Goal: Complete application form

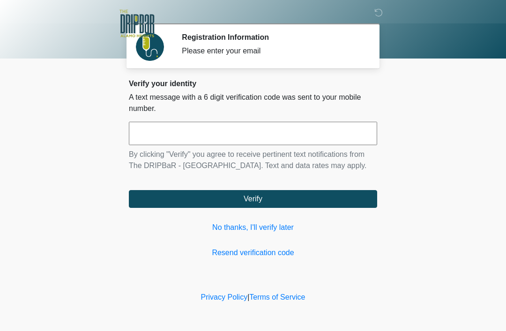
click at [254, 231] on link "No thanks, I'll verify later" at bounding box center [253, 227] width 248 height 11
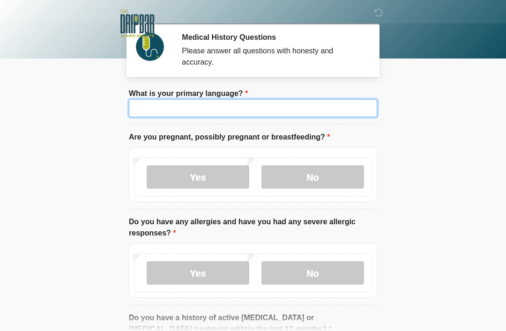
click at [319, 104] on input "What is your primary language?" at bounding box center [253, 108] width 248 height 18
type input "*******"
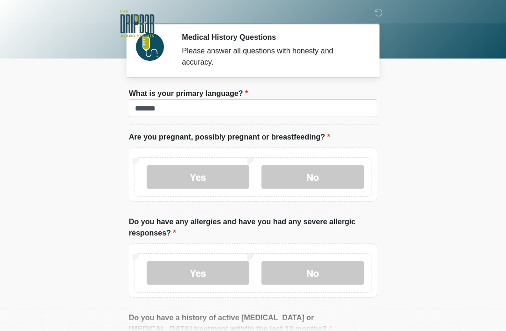
click at [313, 177] on label "No" at bounding box center [312, 176] width 103 height 23
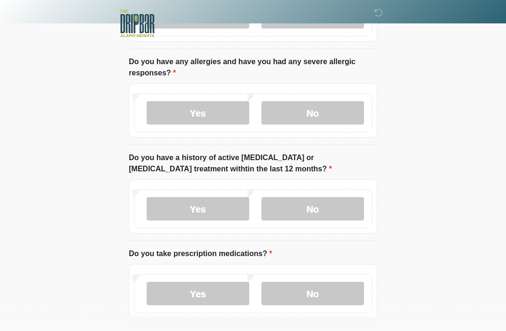
scroll to position [160, 0]
click at [319, 111] on label "No" at bounding box center [312, 112] width 103 height 23
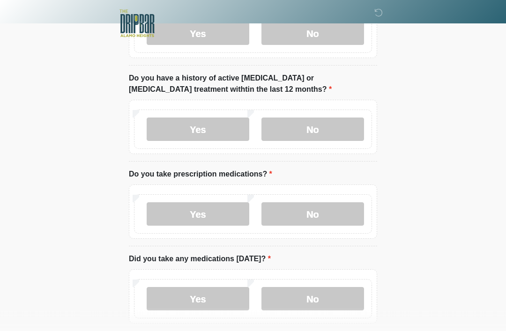
scroll to position [240, 0]
click at [325, 119] on label "No" at bounding box center [312, 129] width 103 height 23
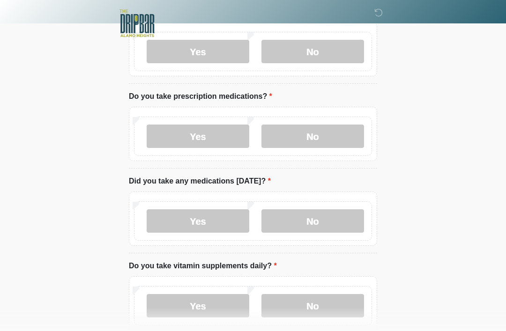
scroll to position [317, 0]
click at [204, 134] on label "Yes" at bounding box center [198, 136] width 103 height 23
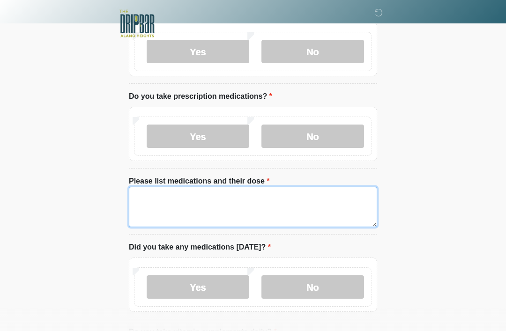
click at [214, 204] on textarea "Please list medications and their dose" at bounding box center [253, 207] width 248 height 40
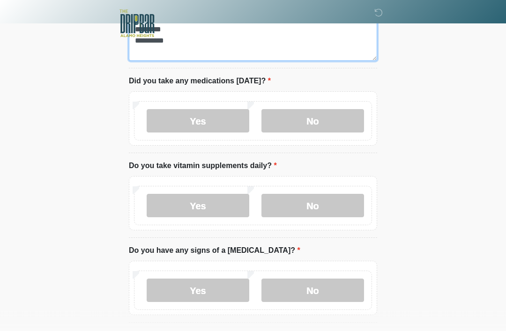
scroll to position [484, 0]
type textarea "**********"
click at [206, 118] on label "Yes" at bounding box center [198, 120] width 103 height 23
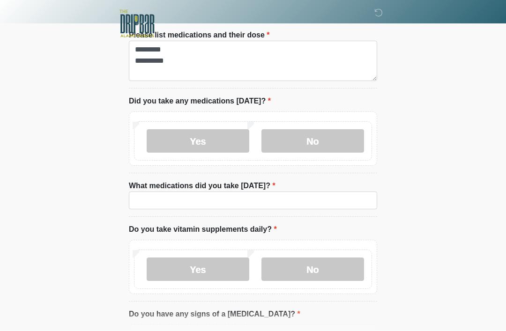
scroll to position [433, 0]
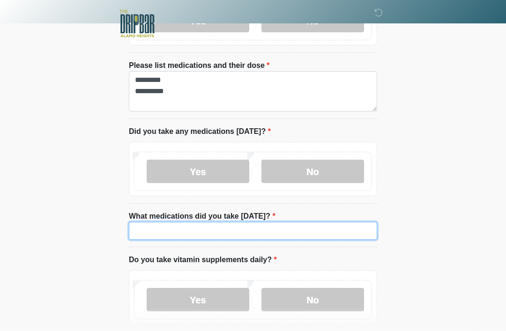
click at [223, 227] on input "What medications did you take today?" at bounding box center [253, 231] width 248 height 18
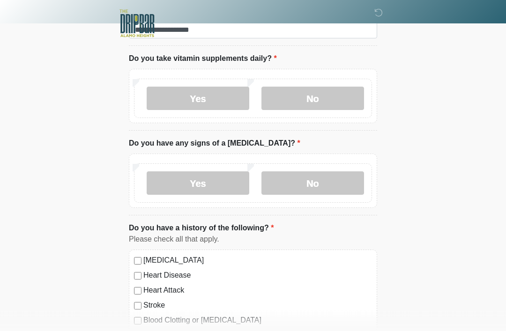
scroll to position [634, 0]
type input "**********"
click at [316, 88] on label "No" at bounding box center [312, 98] width 103 height 23
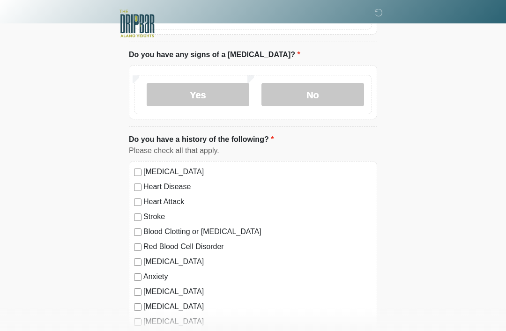
scroll to position [708, 0]
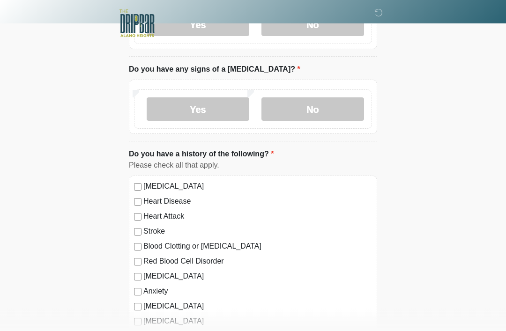
click at [325, 100] on label "No" at bounding box center [312, 109] width 103 height 23
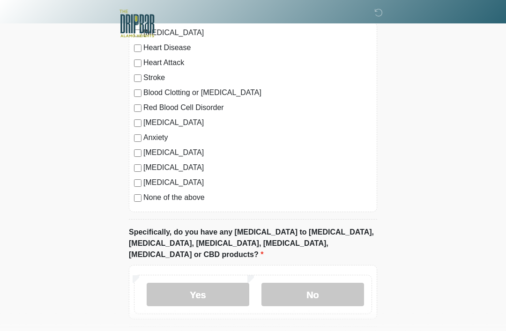
scroll to position [890, 0]
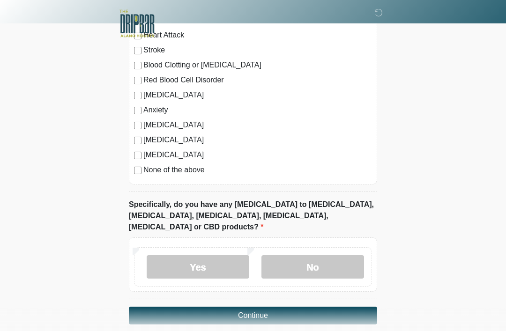
click at [312, 255] on label "No" at bounding box center [312, 266] width 103 height 23
click at [286, 307] on button "Continue" at bounding box center [253, 316] width 248 height 18
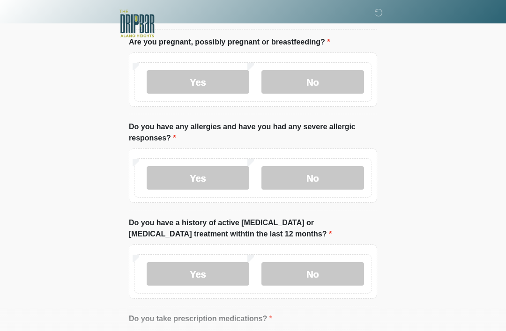
scroll to position [0, 0]
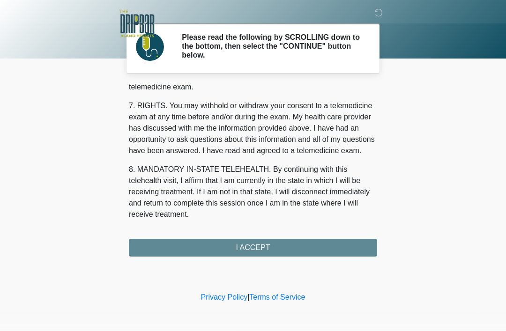
click at [287, 244] on button "I ACCEPT" at bounding box center [253, 248] width 248 height 18
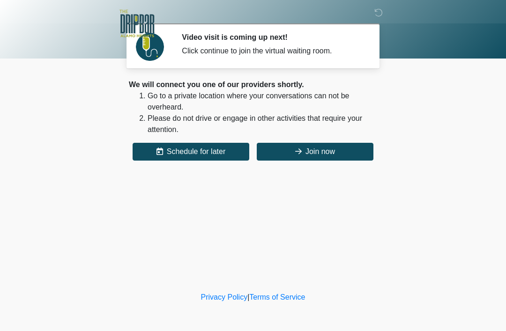
click at [334, 147] on button "Join now" at bounding box center [315, 152] width 117 height 18
click at [332, 148] on button "Join now" at bounding box center [315, 152] width 117 height 18
